Goal: Transaction & Acquisition: Subscribe to service/newsletter

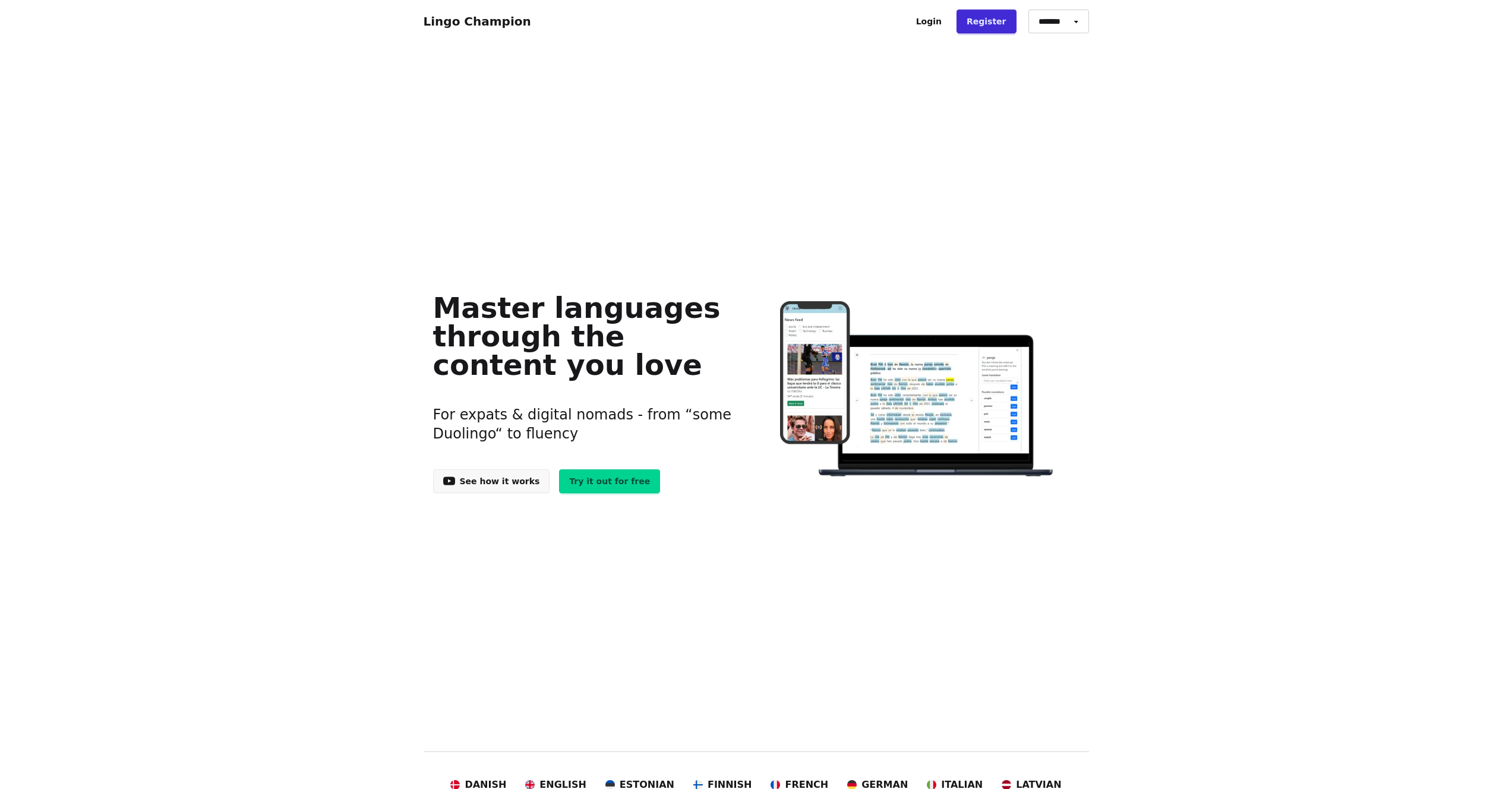
click at [577, 488] on link "Try it out for free" at bounding box center [610, 481] width 101 height 24
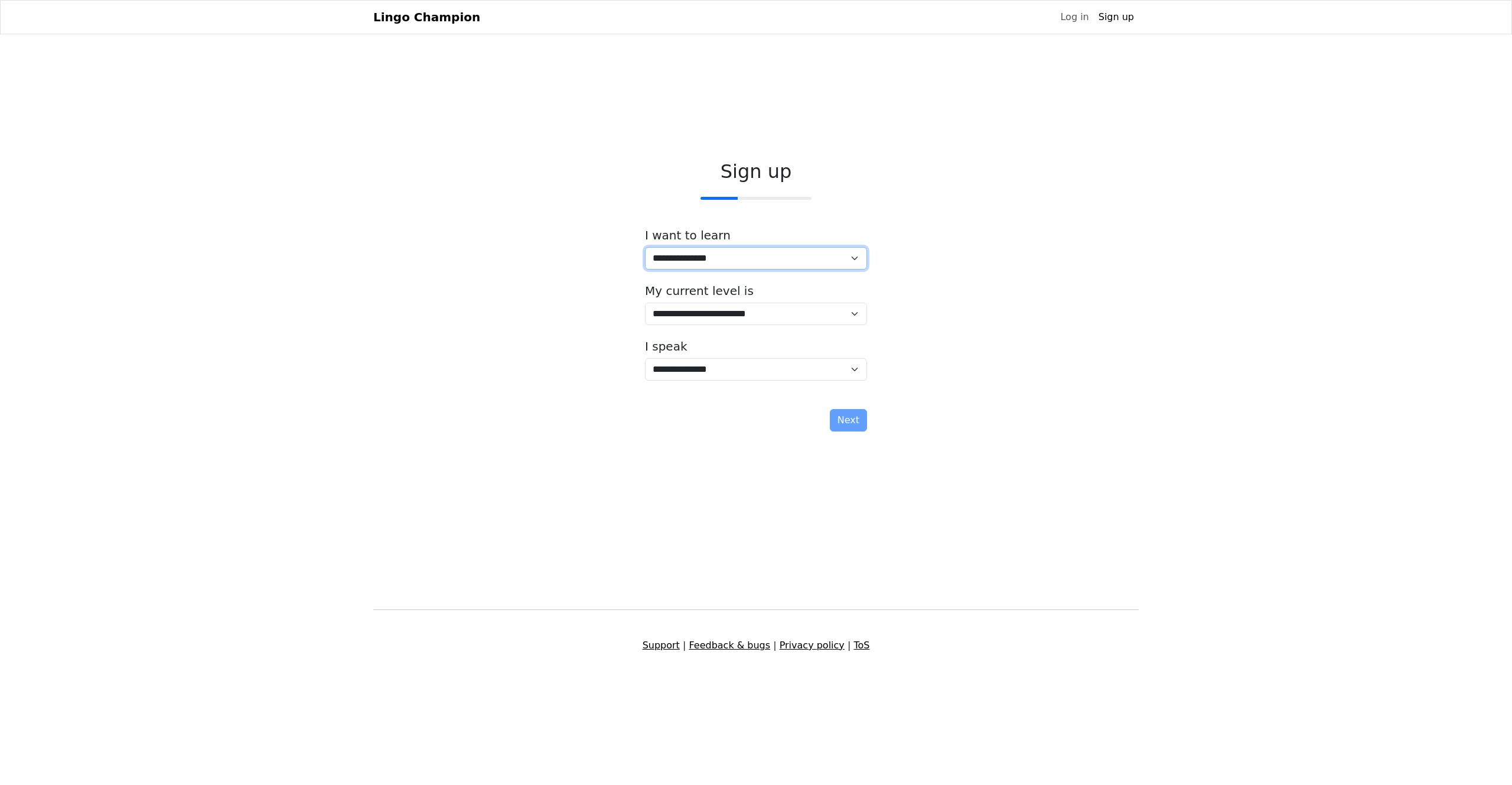
click at [749, 255] on select "**********" at bounding box center [756, 259] width 222 height 23
